Goal: Task Accomplishment & Management: Manage account settings

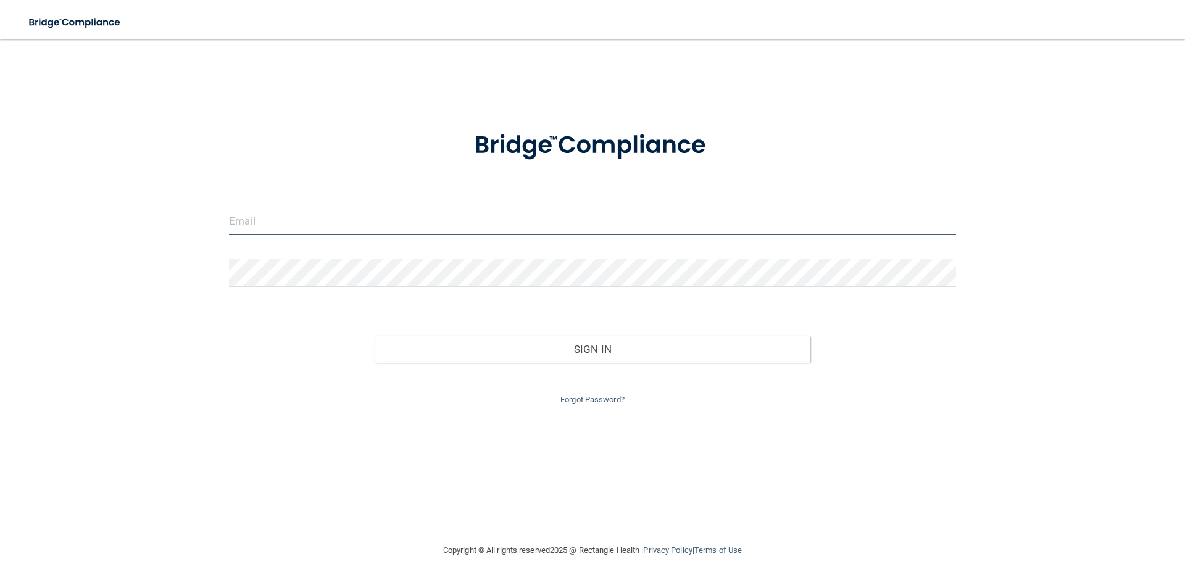
click at [300, 231] on input "email" at bounding box center [592, 221] width 727 height 28
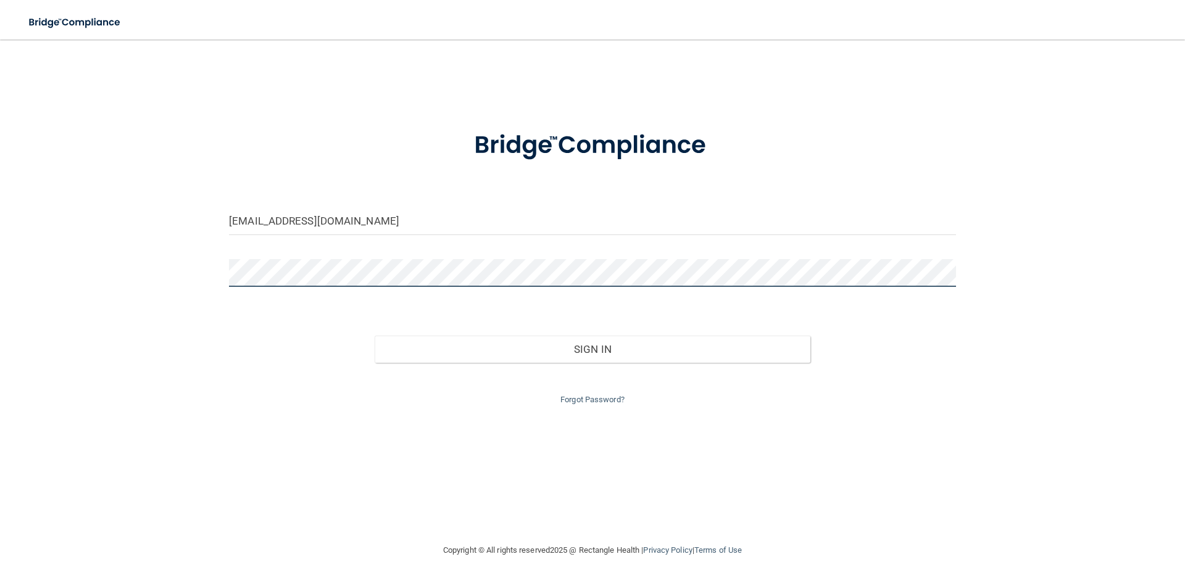
click at [375, 336] on button "Sign In" at bounding box center [593, 349] width 436 height 27
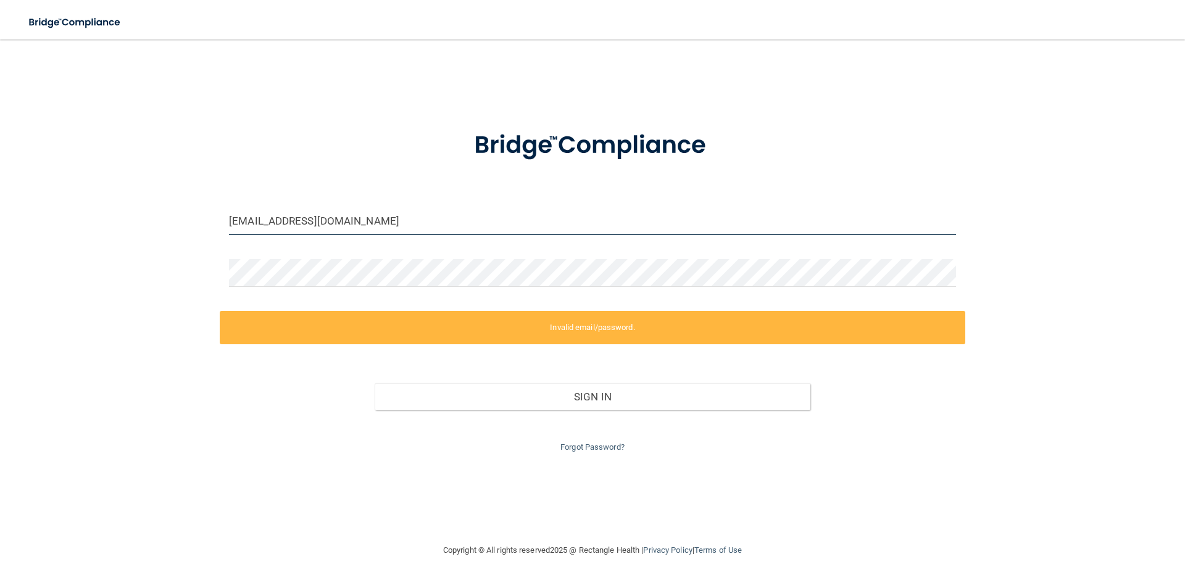
click at [273, 224] on input "[EMAIL_ADDRESS][DOMAIN_NAME]" at bounding box center [592, 221] width 727 height 28
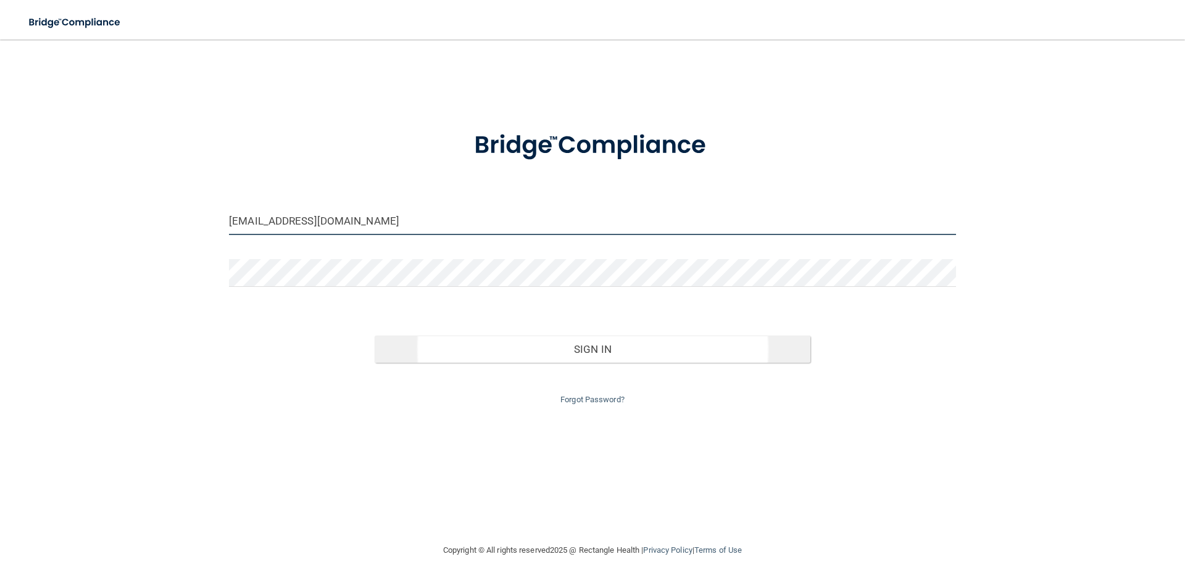
type input "[EMAIL_ADDRESS][DOMAIN_NAME]"
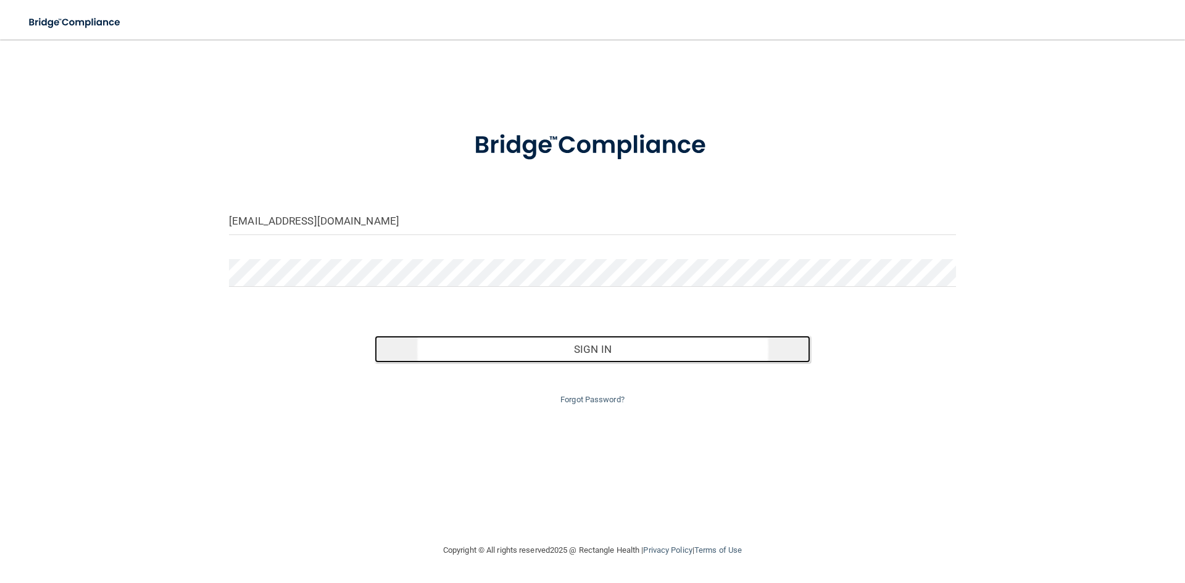
click at [558, 357] on button "Sign In" at bounding box center [593, 349] width 436 height 27
click at [588, 355] on button "Sign In" at bounding box center [593, 349] width 436 height 27
click at [591, 351] on button "Sign In" at bounding box center [593, 349] width 436 height 27
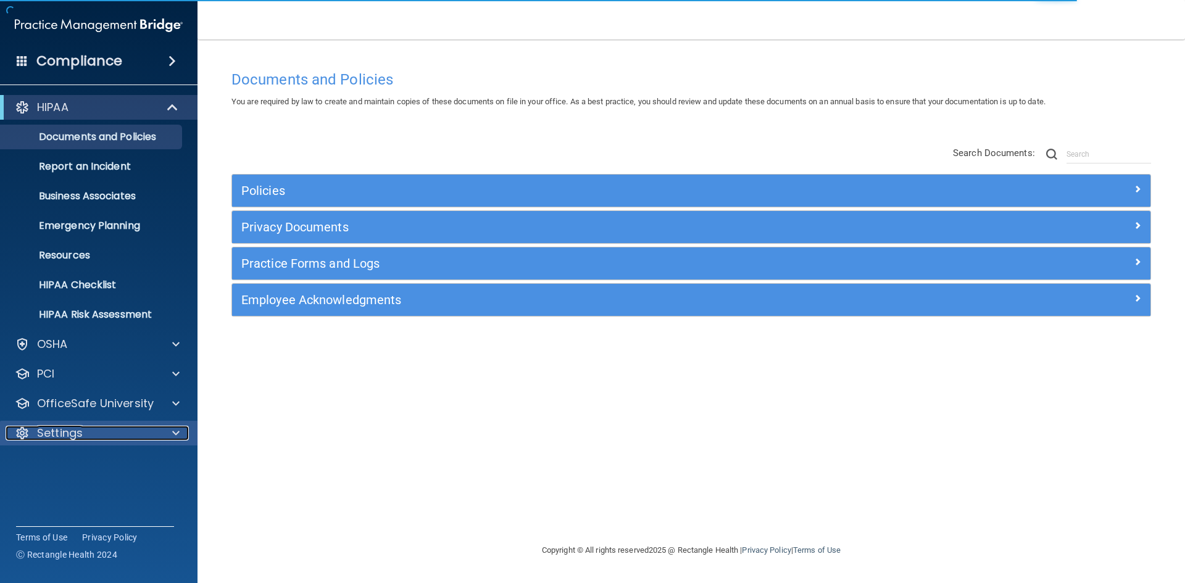
click at [165, 435] on div at bounding box center [174, 433] width 31 height 15
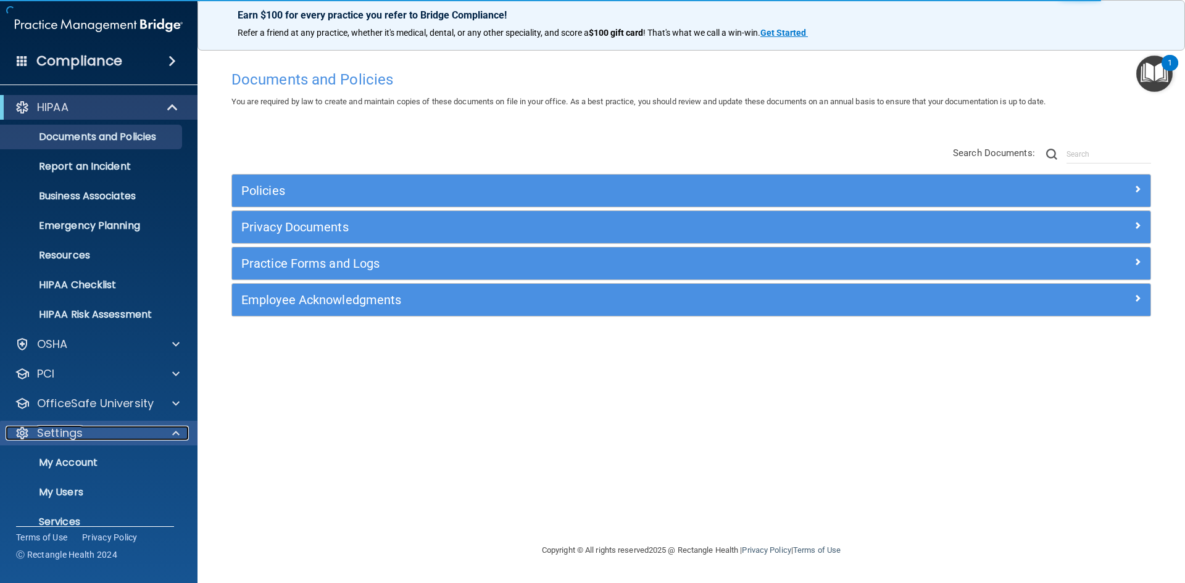
scroll to position [48, 0]
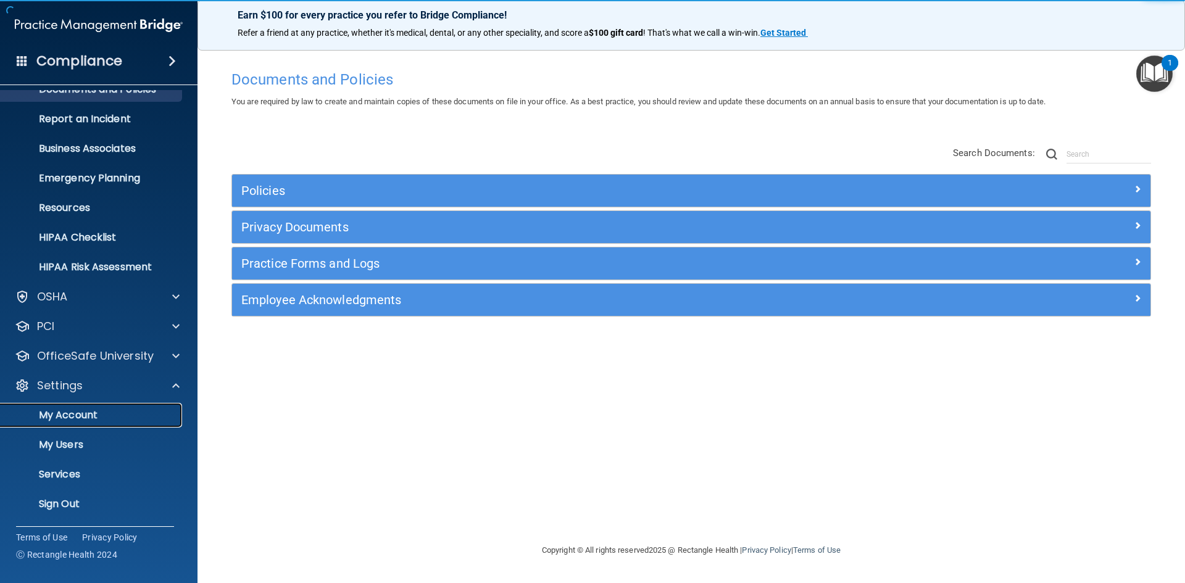
click at [87, 418] on p "My Account" at bounding box center [92, 415] width 169 height 12
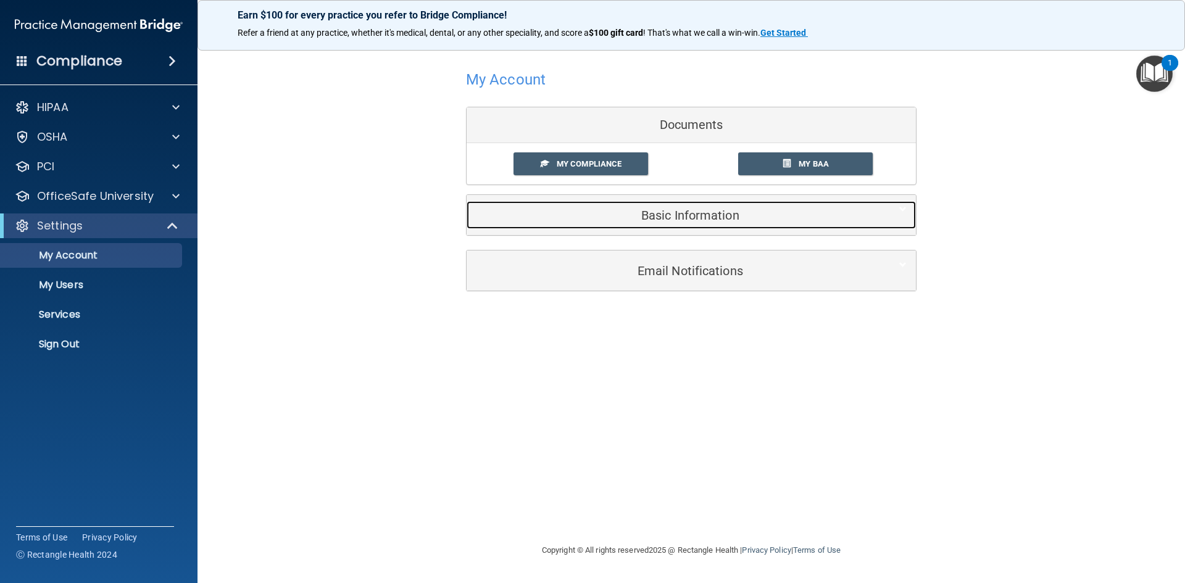
click at [692, 219] on h5 "Basic Information" at bounding box center [672, 216] width 393 height 14
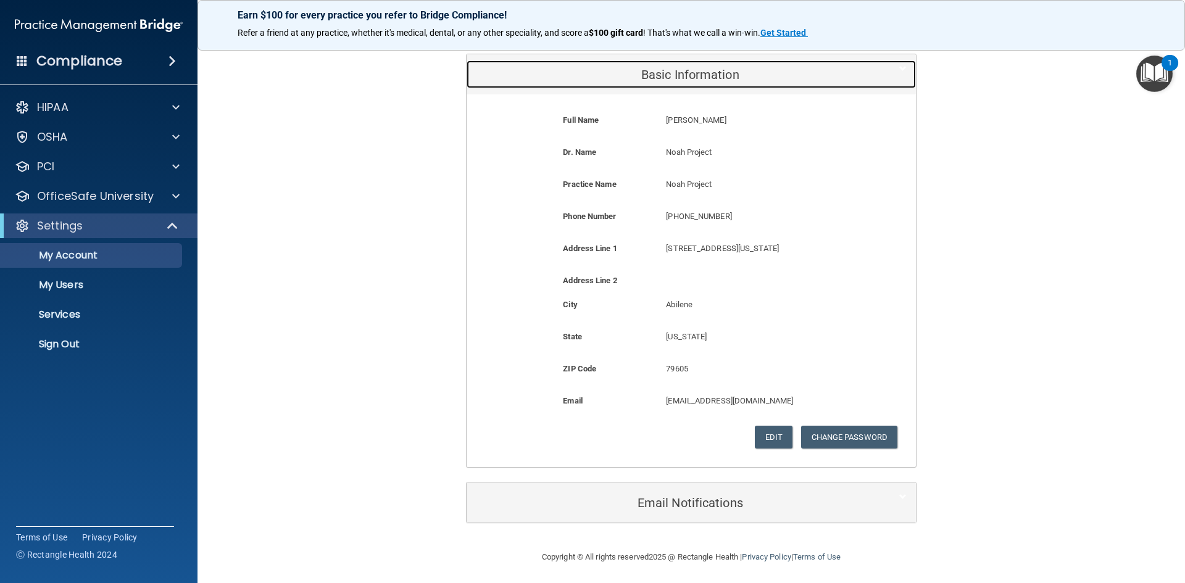
scroll to position [144, 0]
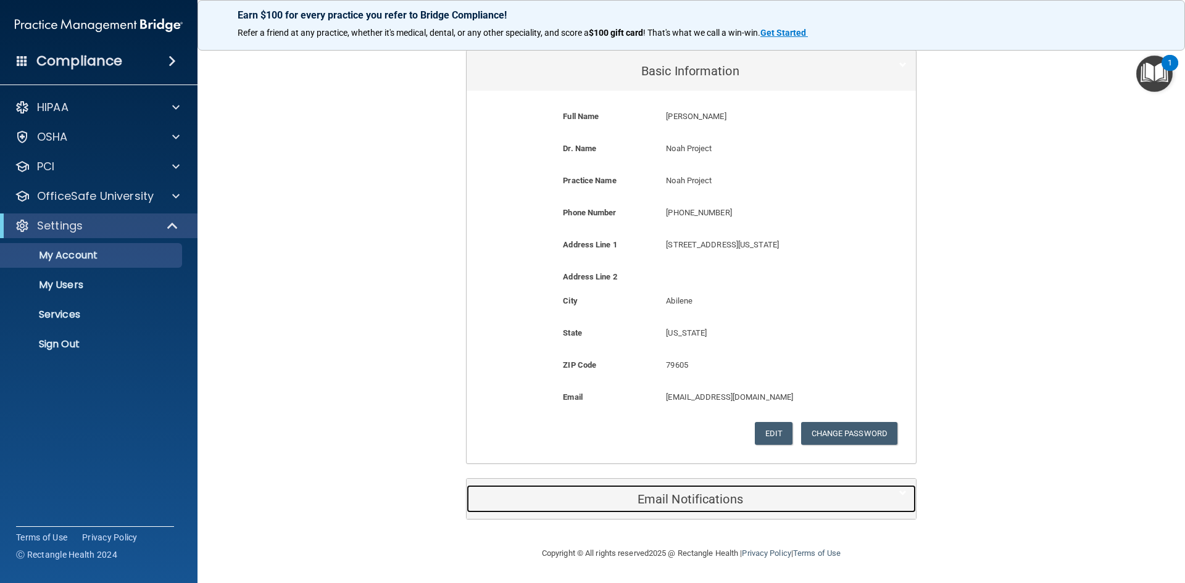
click at [691, 499] on h5 "Email Notifications" at bounding box center [672, 500] width 393 height 14
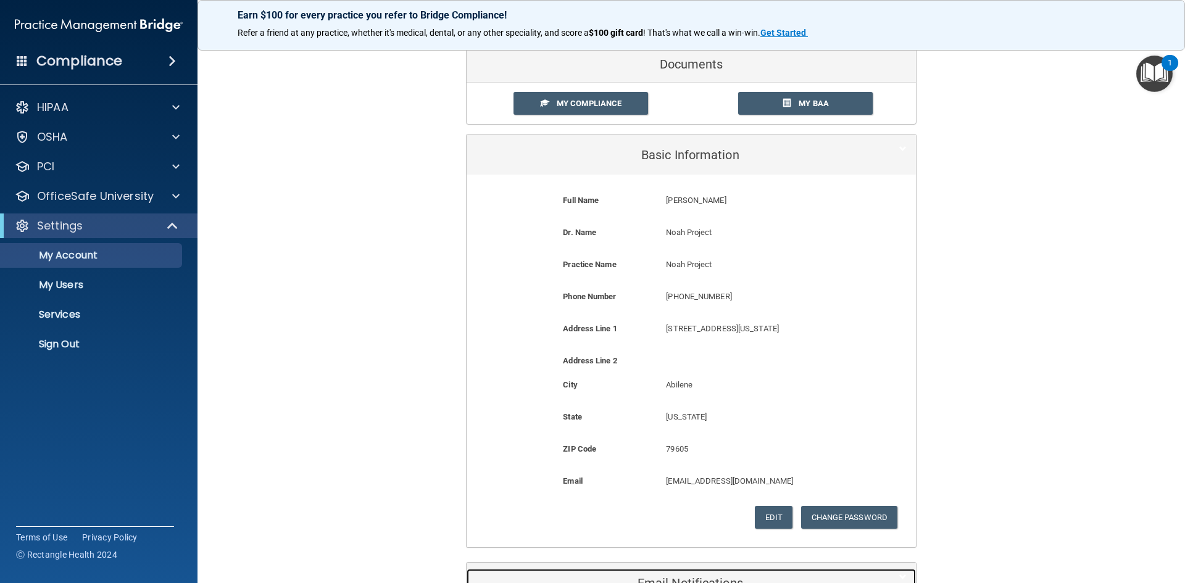
scroll to position [0, 0]
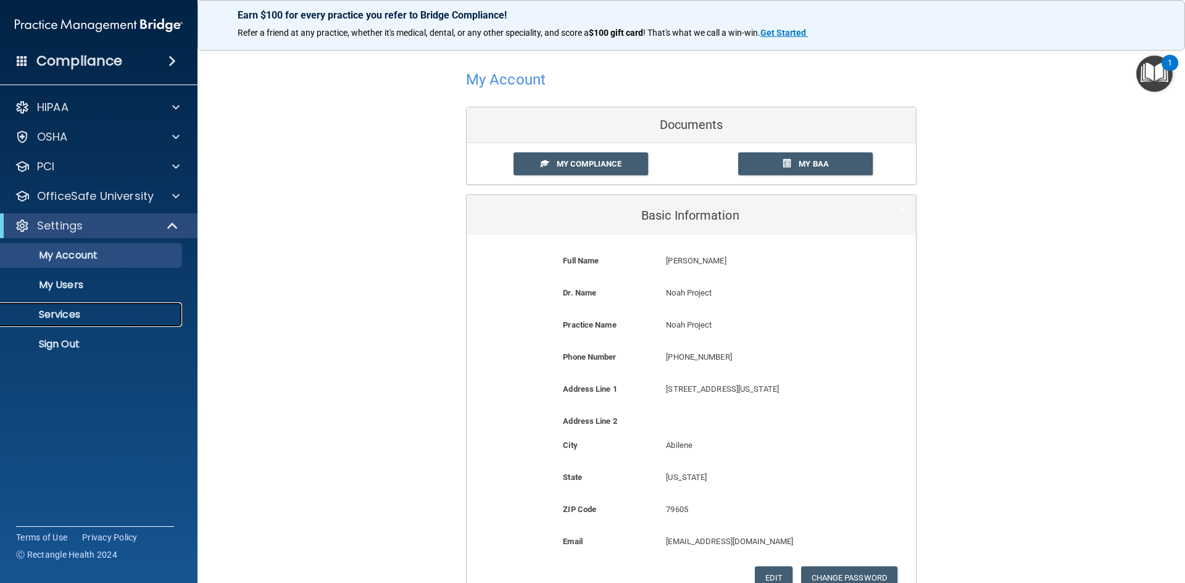
click at [70, 326] on link "Services" at bounding box center [85, 314] width 194 height 25
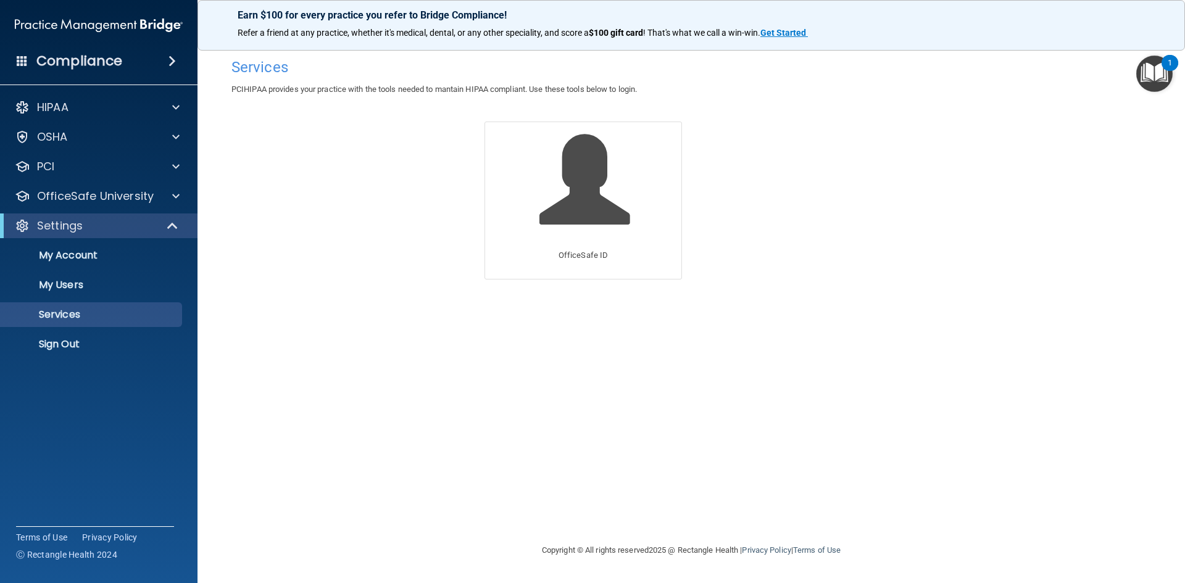
click at [140, 64] on div "Compliance" at bounding box center [99, 61] width 198 height 27
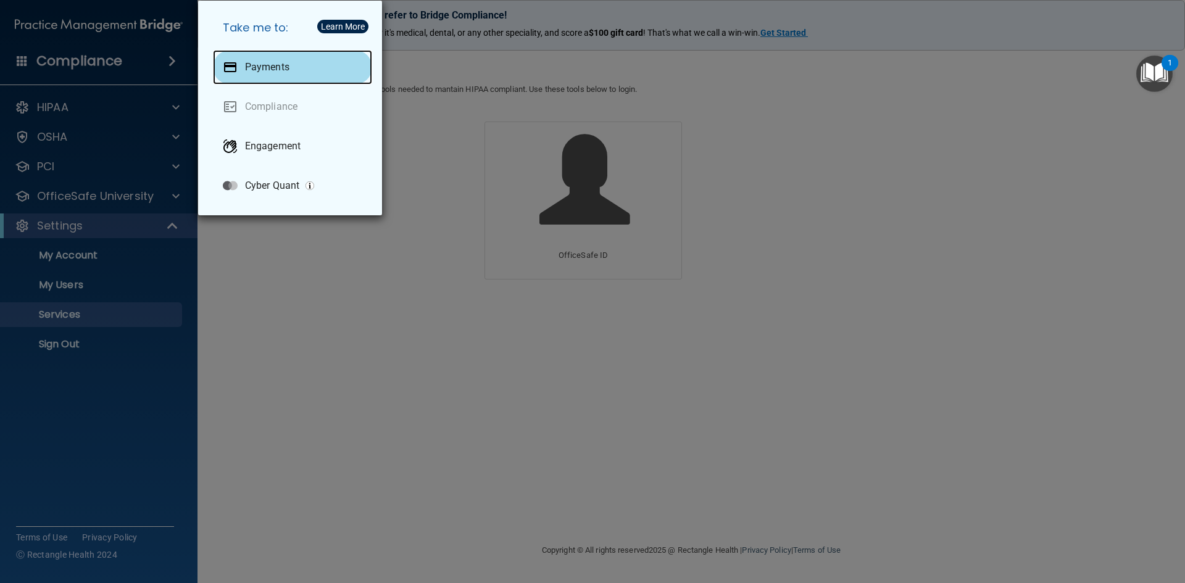
click at [247, 59] on div "Payments" at bounding box center [292, 67] width 159 height 35
